Goal: Check status

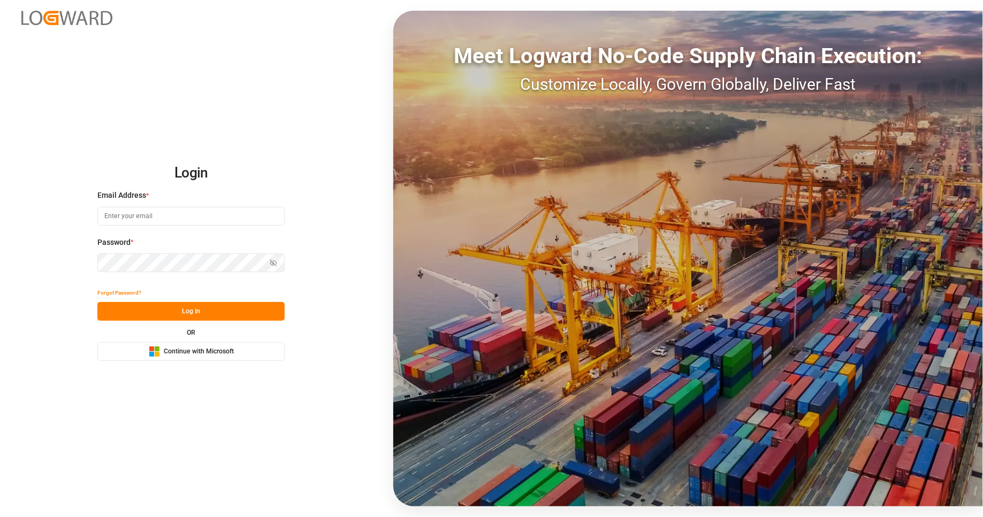
click at [262, 349] on button "Microsoft Logo Continue with Microsoft" at bounding box center [190, 351] width 187 height 19
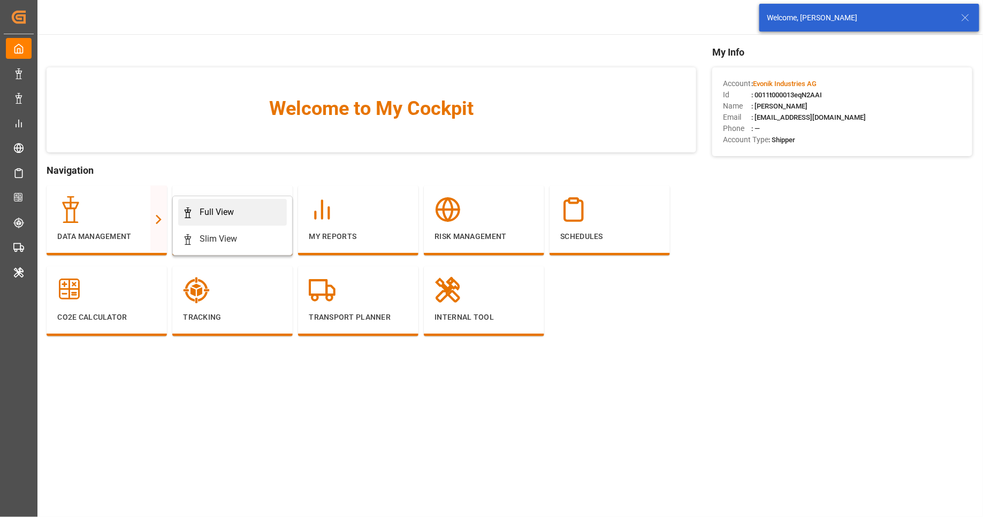
click at [188, 215] on icon at bounding box center [187, 213] width 11 height 11
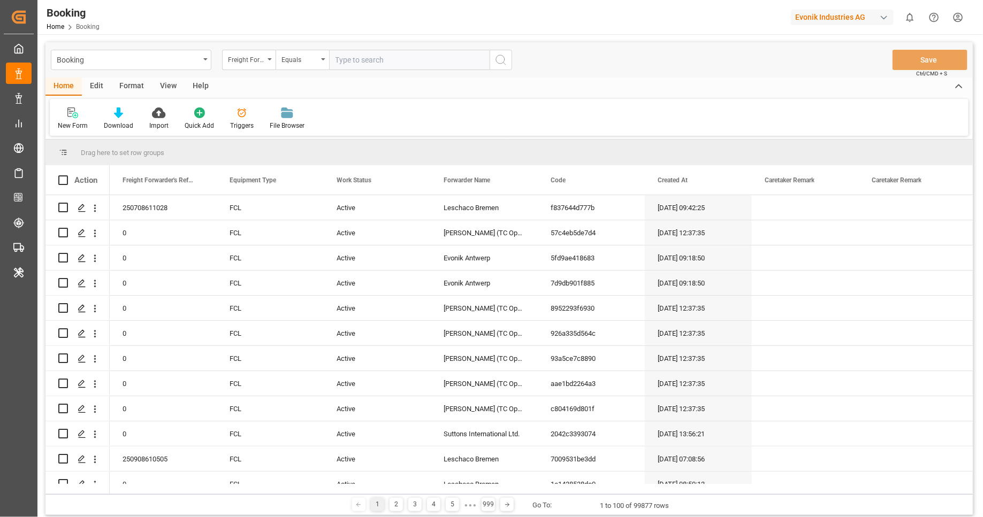
click at [125, 88] on div "Format" at bounding box center [131, 87] width 41 height 18
click at [83, 124] on div "Filter Rows" at bounding box center [74, 126] width 32 height 10
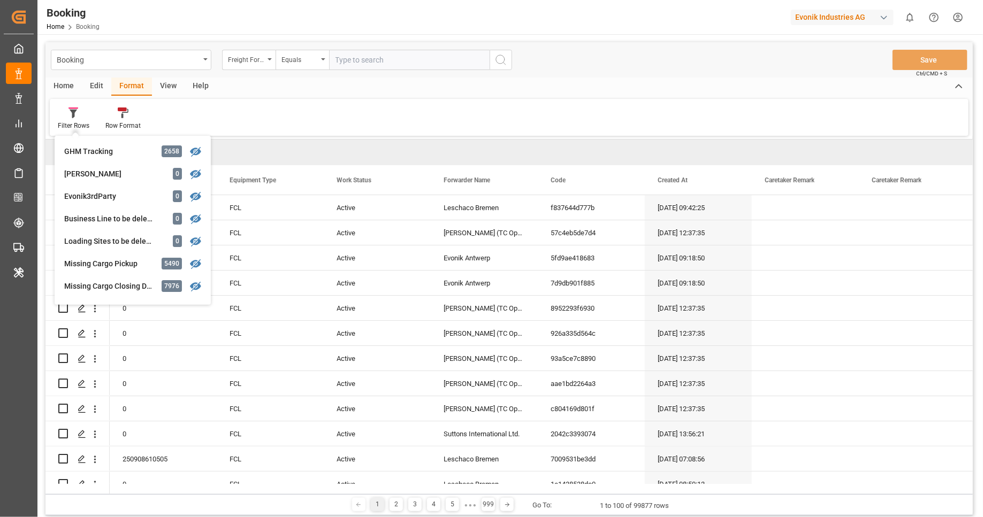
click at [341, 112] on div "Filter Rows GHM Tracking 2658 [PERSON_NAME] 0 Evonik3rdParty 0 Business Line to…" at bounding box center [509, 117] width 919 height 37
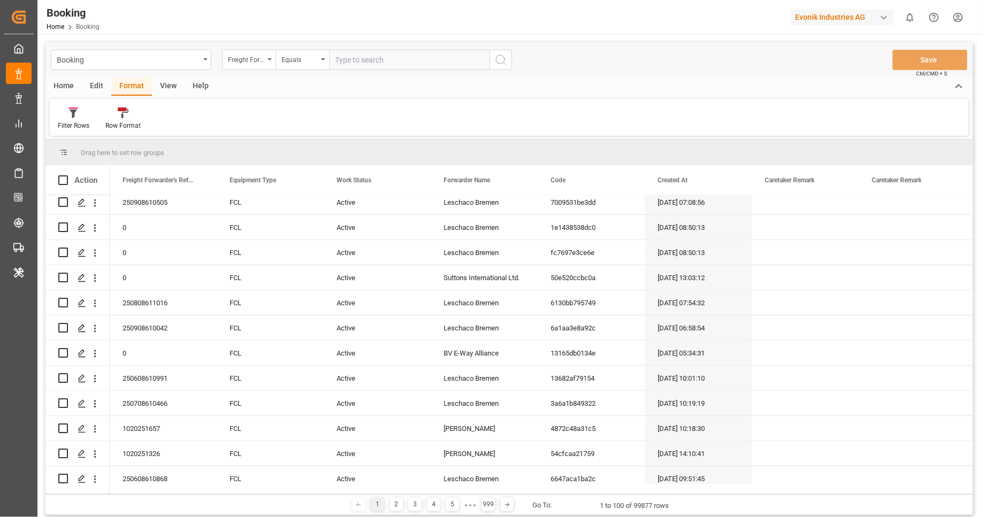
scroll to position [834, 0]
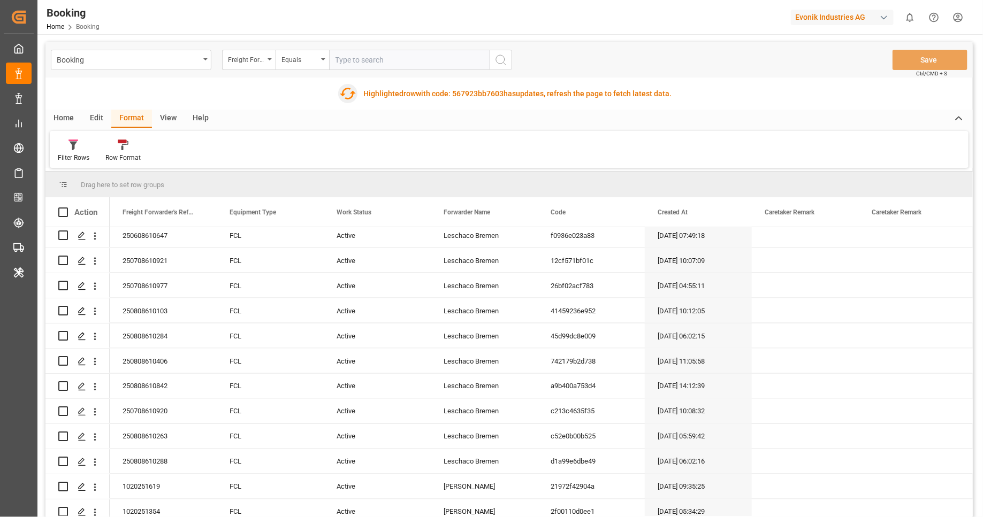
click at [345, 102] on button "Fetch latest updates" at bounding box center [347, 93] width 19 height 19
